Goal: Task Accomplishment & Management: Manage account settings

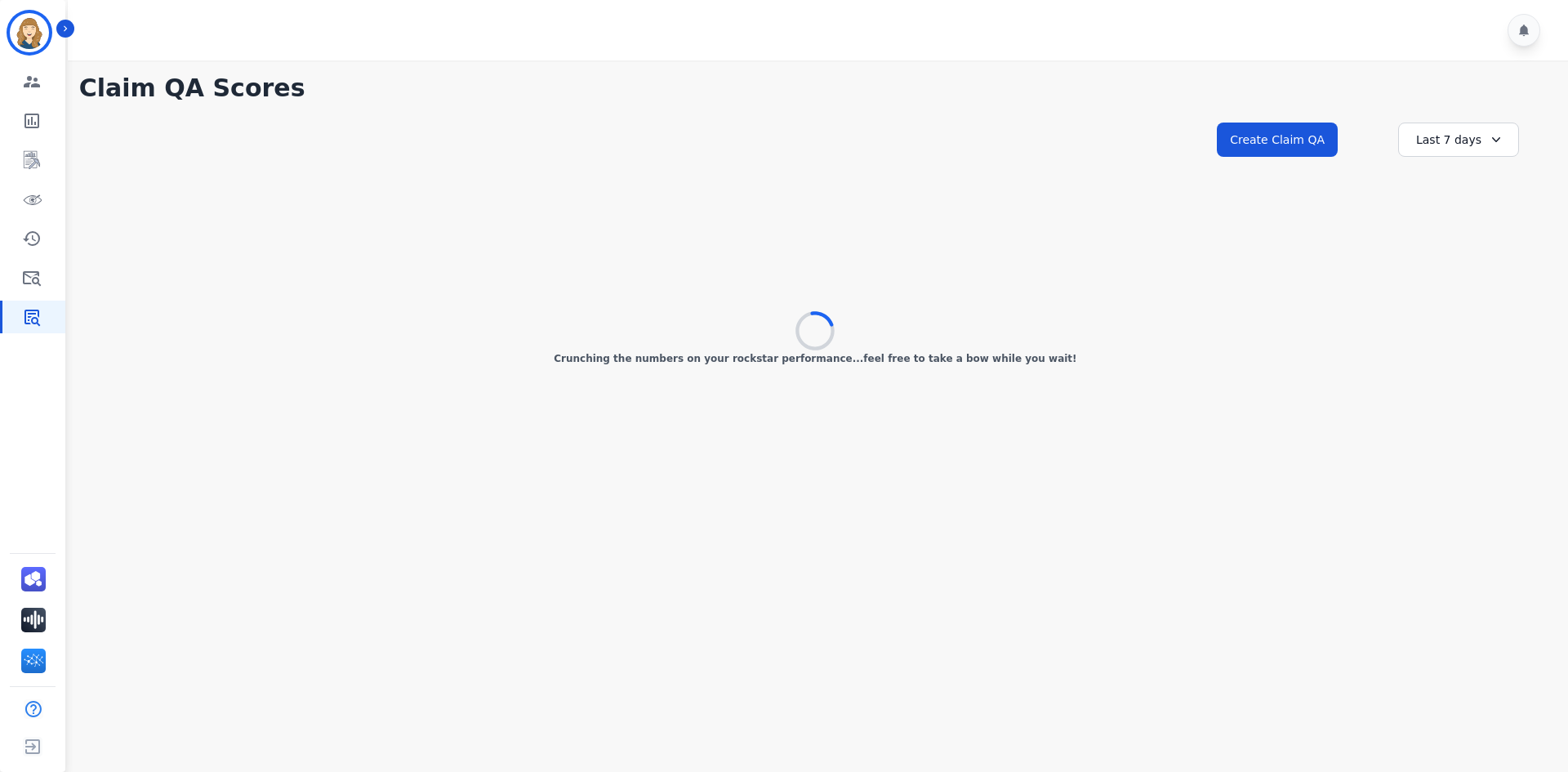
drag, startPoint x: 920, startPoint y: 87, endPoint x: 904, endPoint y: 103, distance: 22.6
click at [920, 87] on h1 "Claim QA Scores" at bounding box center [815, 88] width 1472 height 30
click at [75, 32] on div at bounding box center [820, 30] width 1505 height 60
click at [68, 26] on icon "Sidebar" at bounding box center [65, 29] width 12 height 12
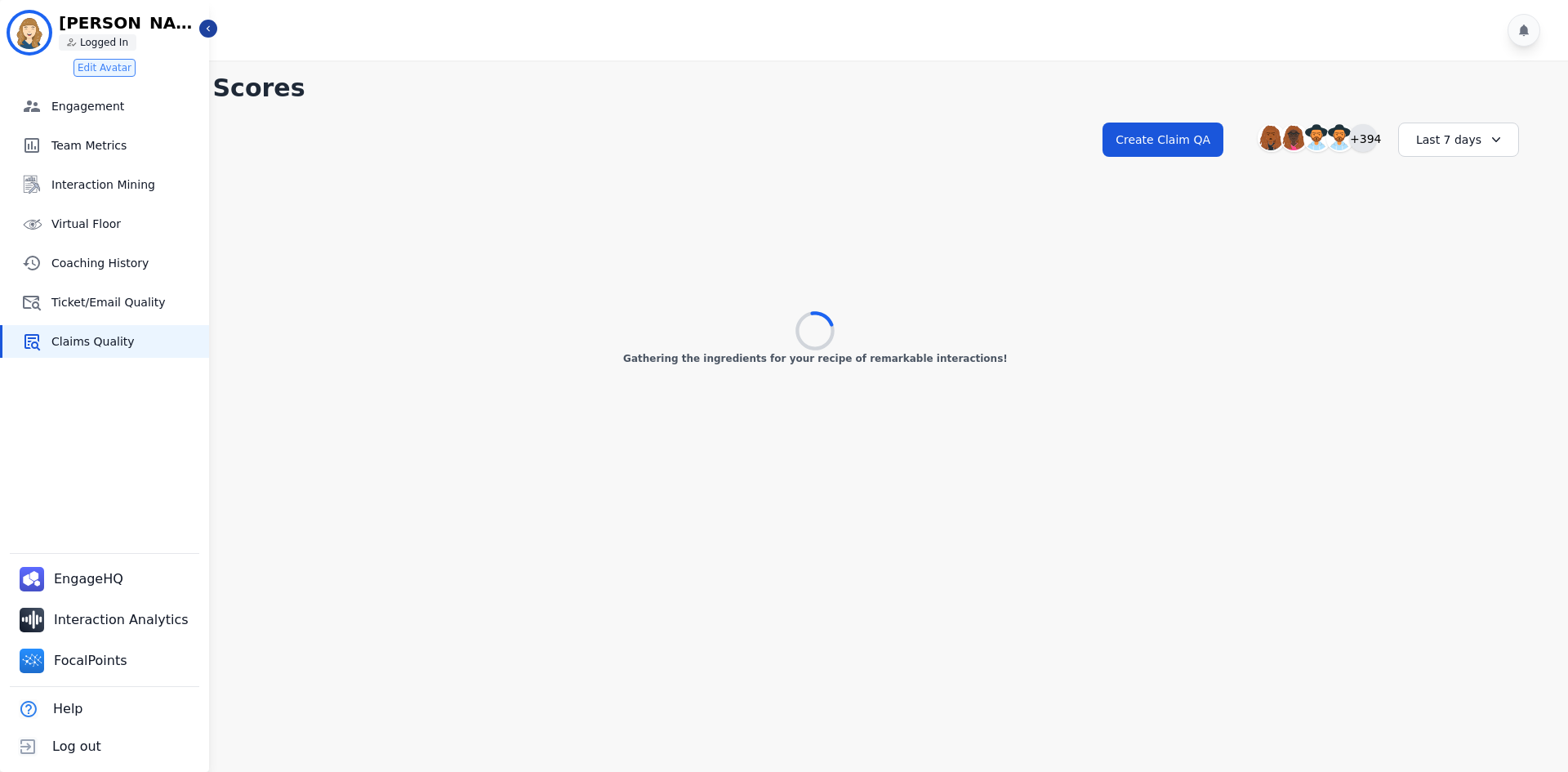
click at [1363, 137] on div "+394" at bounding box center [1363, 138] width 28 height 28
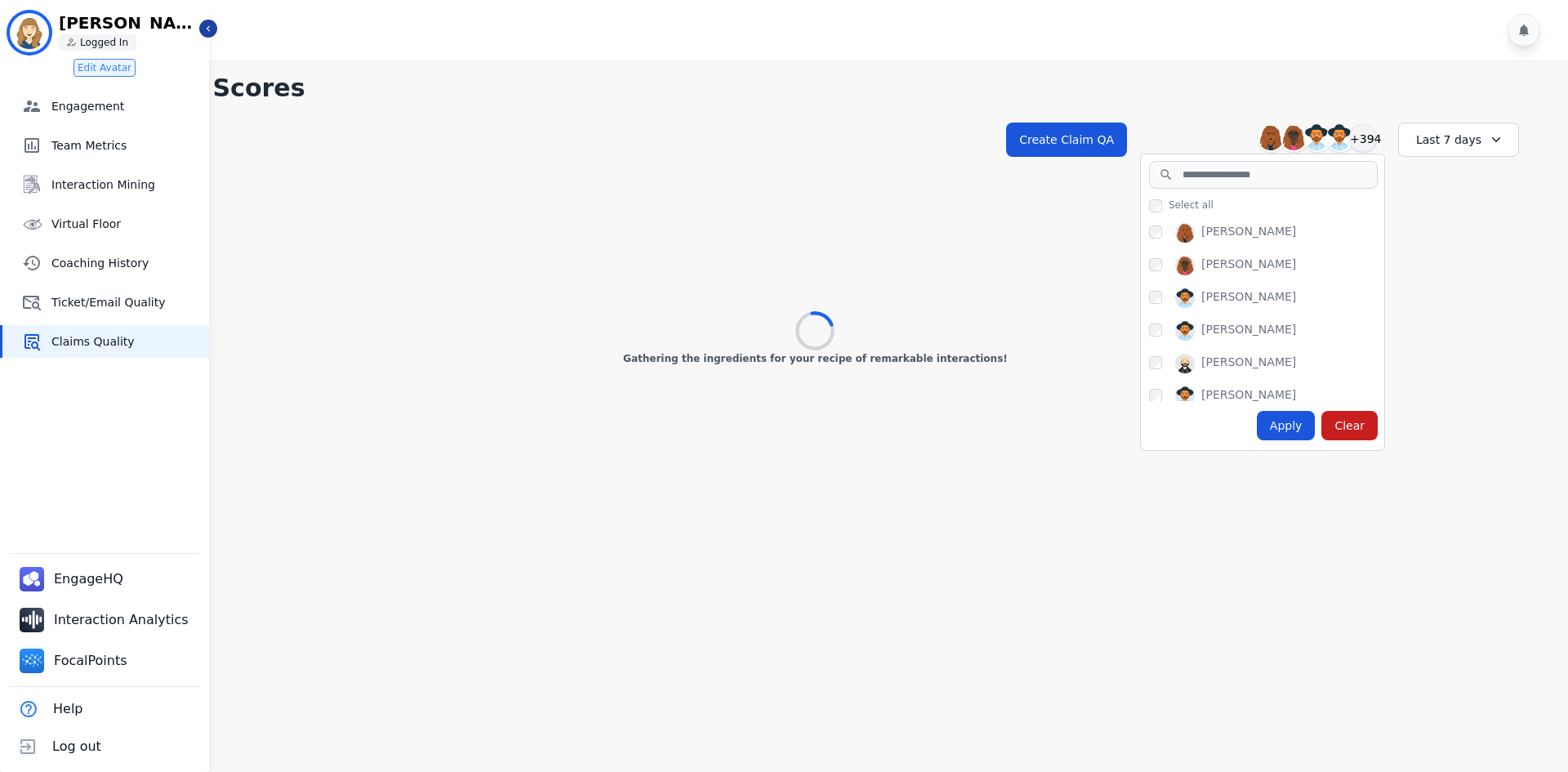
click at [1480, 149] on div "Last 7 days" at bounding box center [1458, 140] width 120 height 35
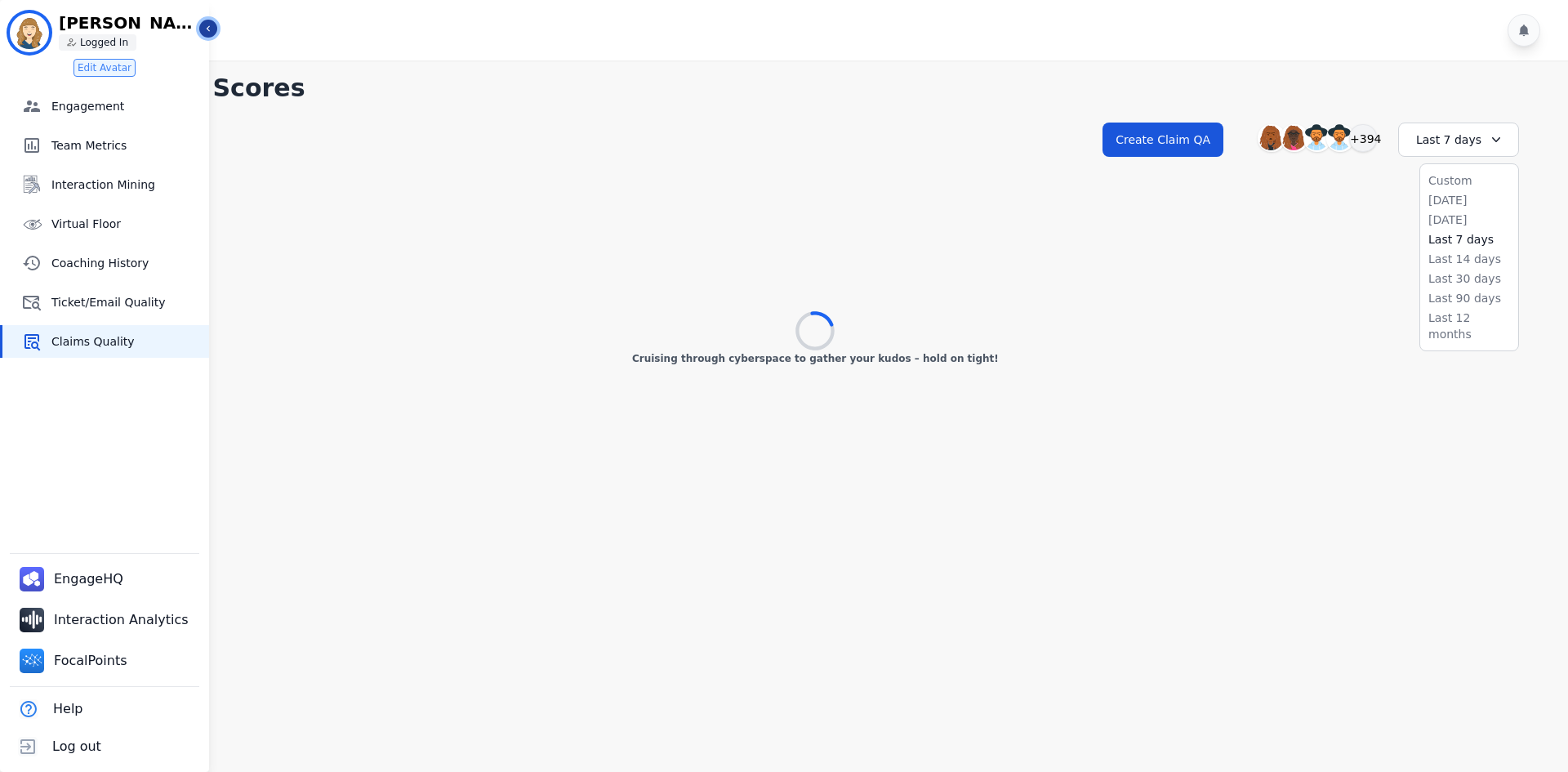
click at [209, 24] on icon "Sidebar" at bounding box center [208, 29] width 12 height 12
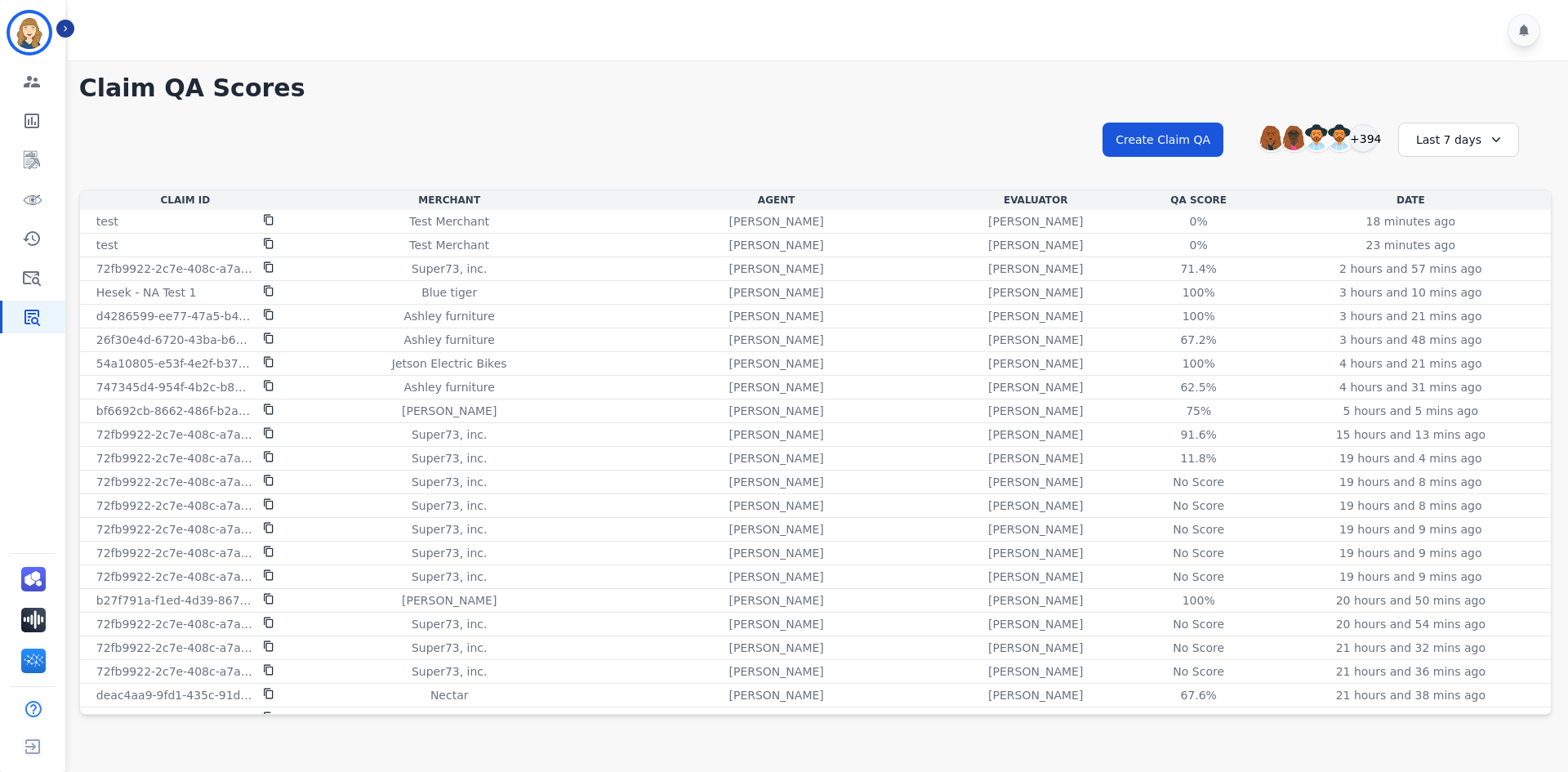
click at [1470, 132] on div "Last 7 days" at bounding box center [1458, 140] width 120 height 35
click at [1470, 292] on li "Last 90 days" at bounding box center [1469, 298] width 82 height 17
click at [1415, 149] on div "Last 90 days" at bounding box center [1458, 140] width 120 height 35
click at [989, 100] on h1 "Claim QA Scores" at bounding box center [815, 88] width 1472 height 30
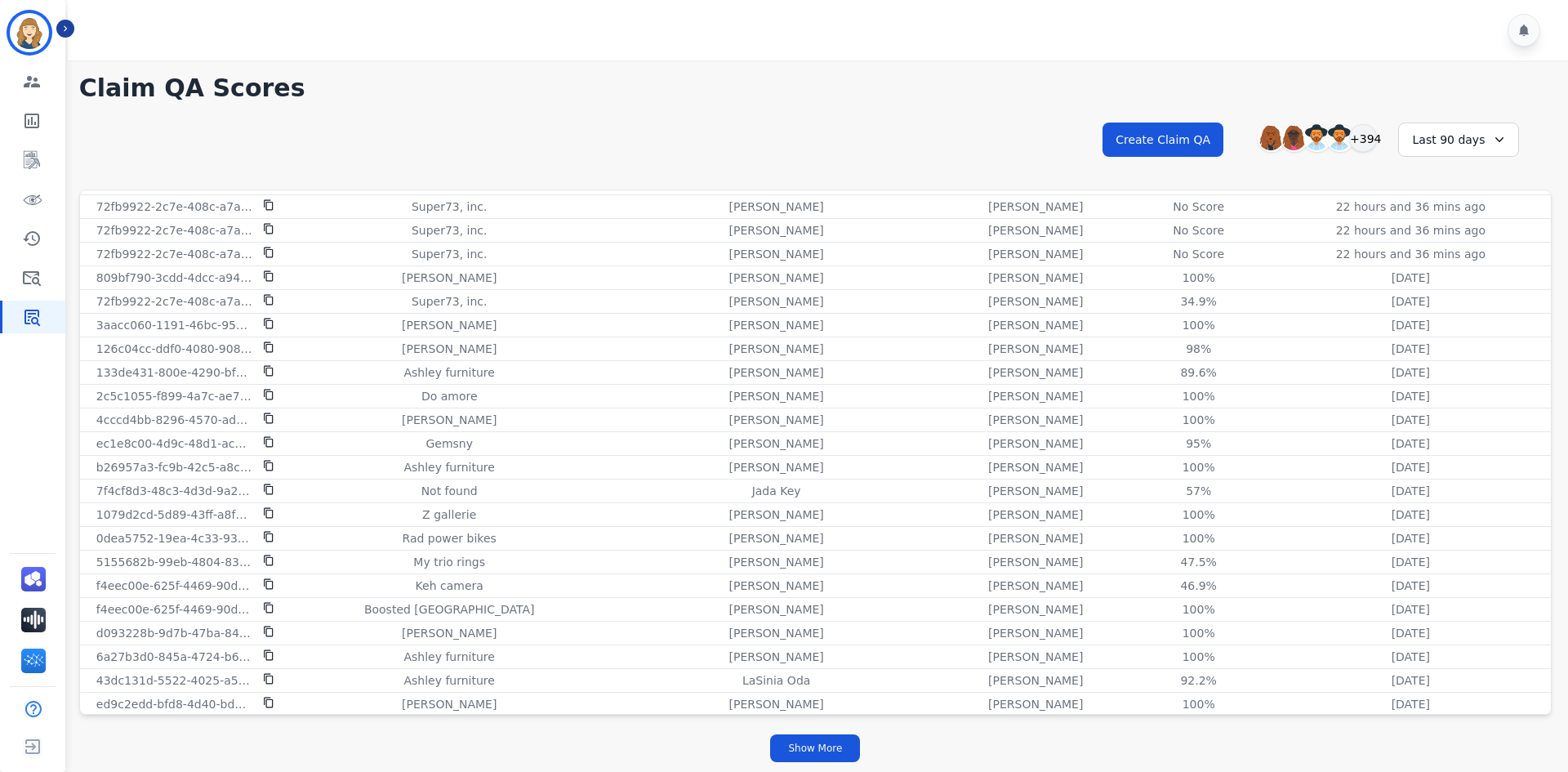
scroll to position [1627, 0]
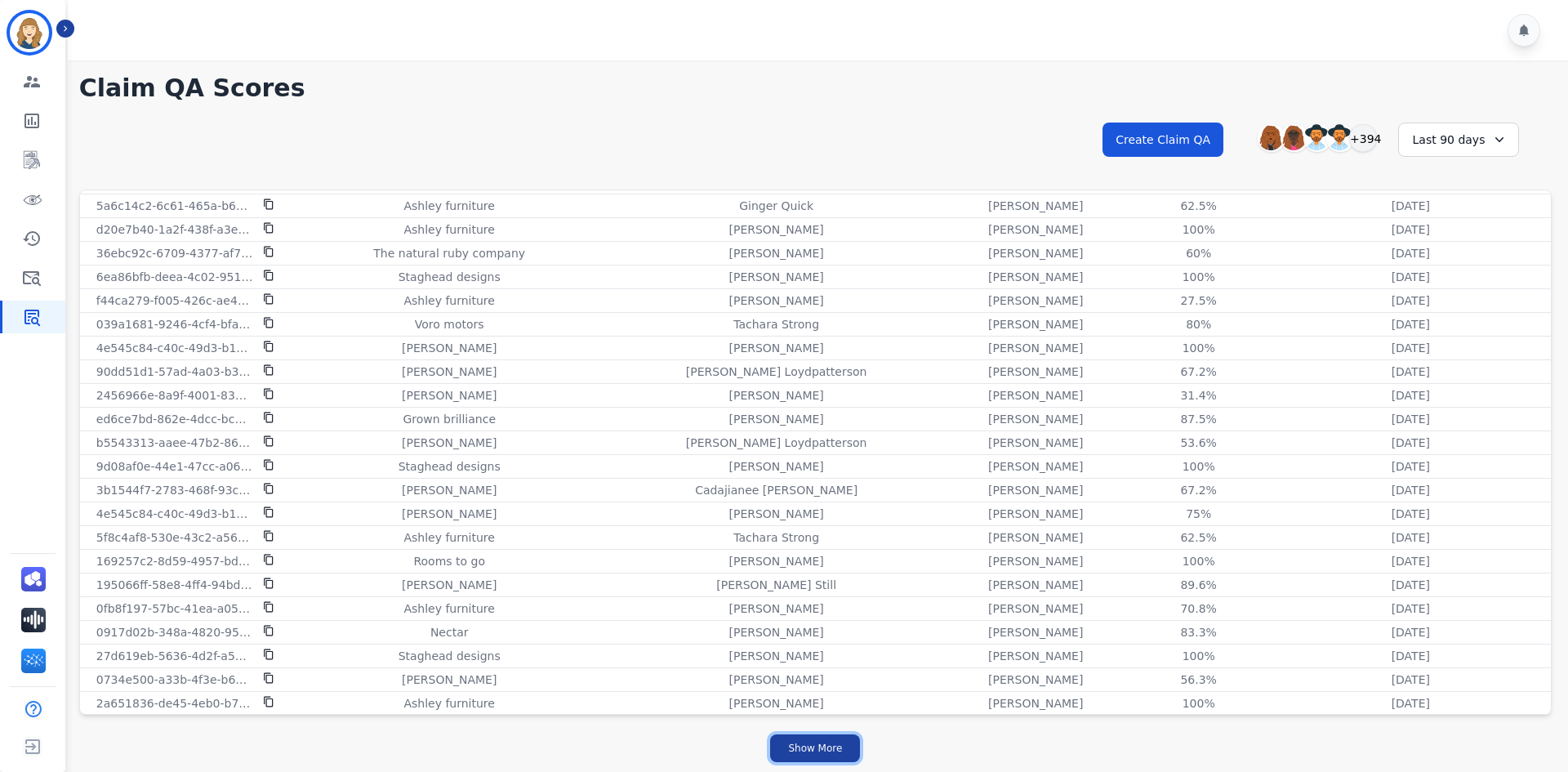
click at [798, 738] on button "Show More" at bounding box center [815, 749] width 90 height 28
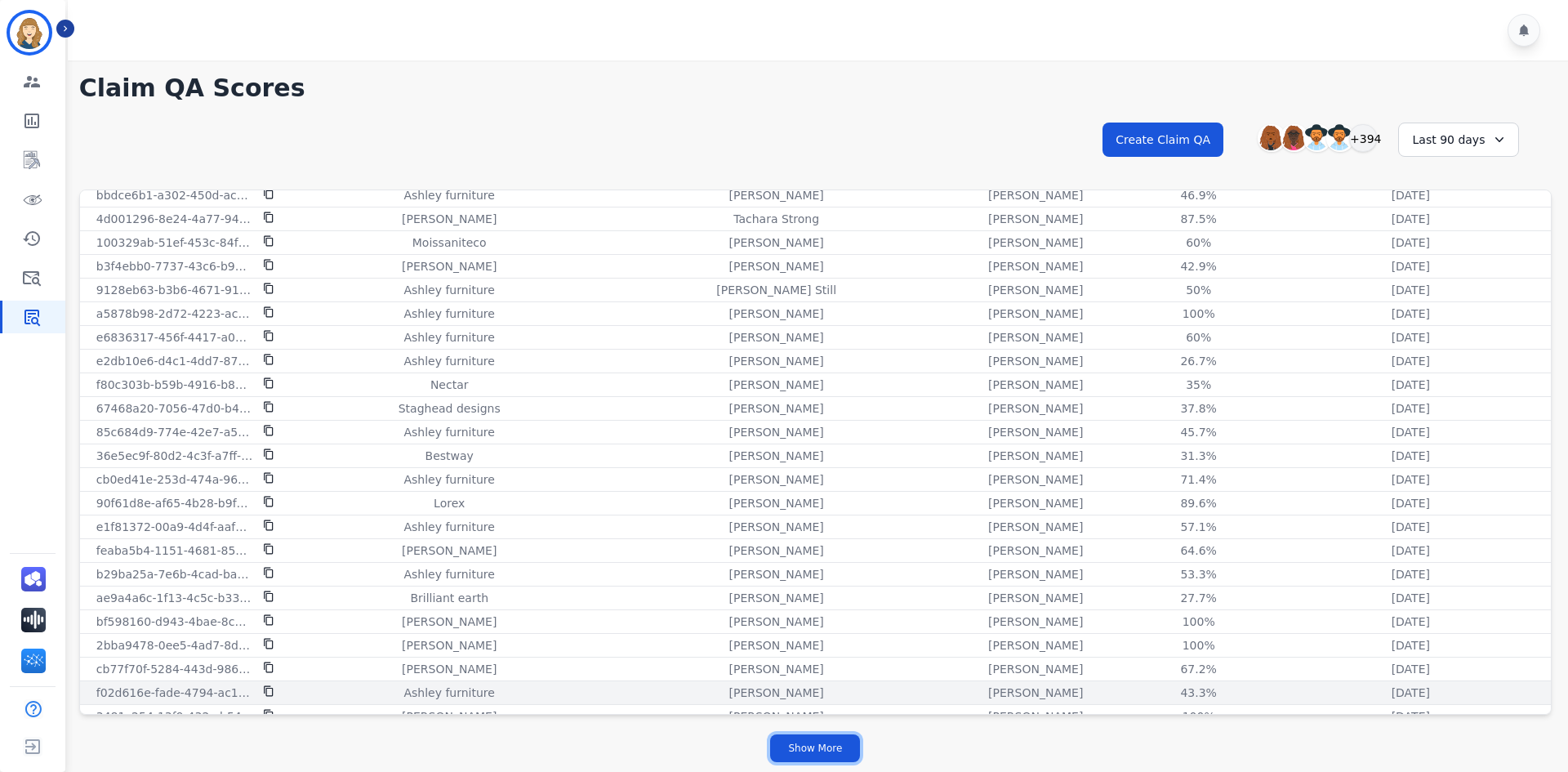
scroll to position [4241, 0]
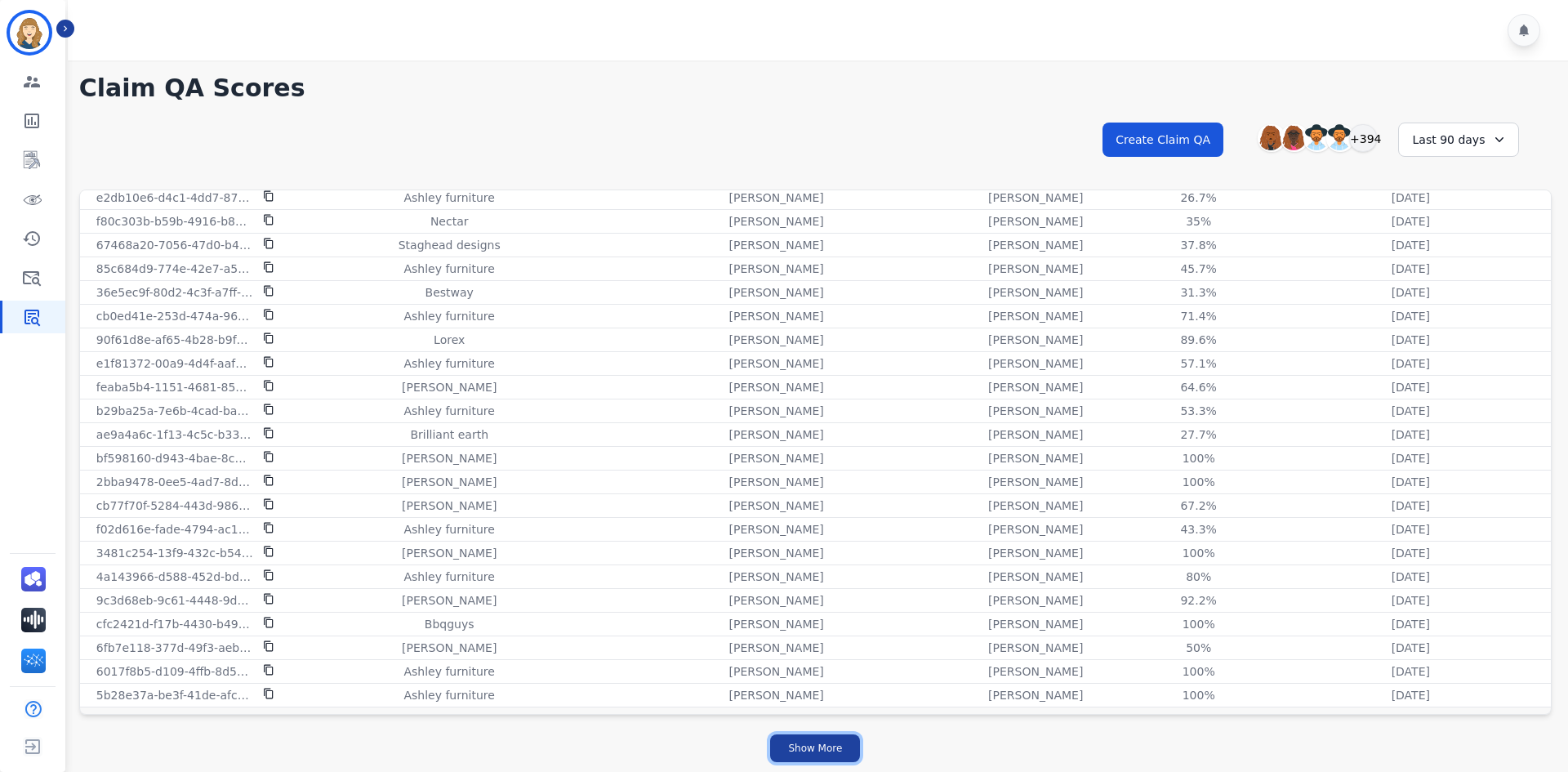
click at [823, 738] on button "Show More" at bounding box center [815, 749] width 90 height 28
click at [824, 756] on button "Show More" at bounding box center [815, 749] width 90 height 28
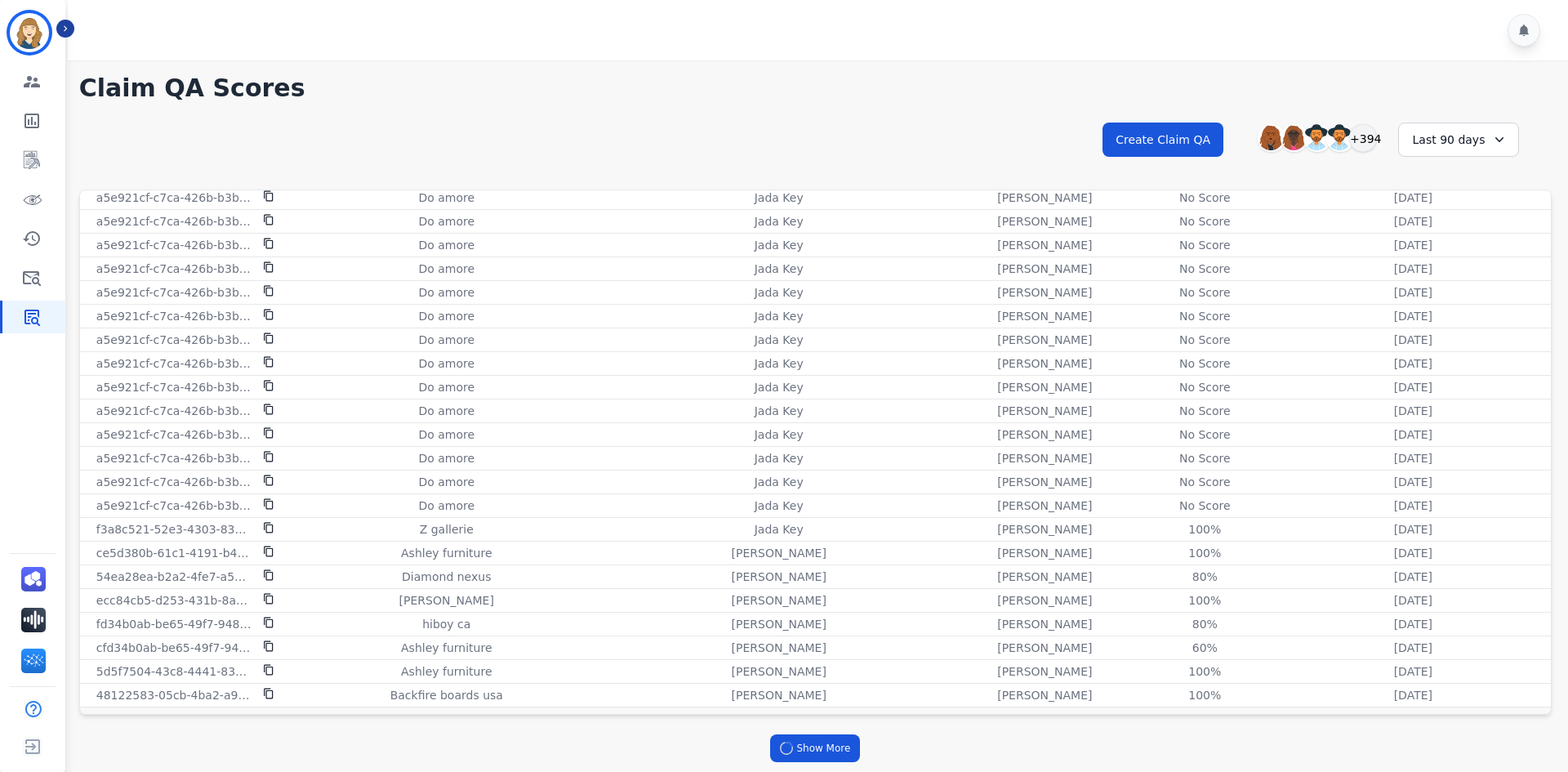
scroll to position [5621, 0]
